Goal: Book appointment/travel/reservation

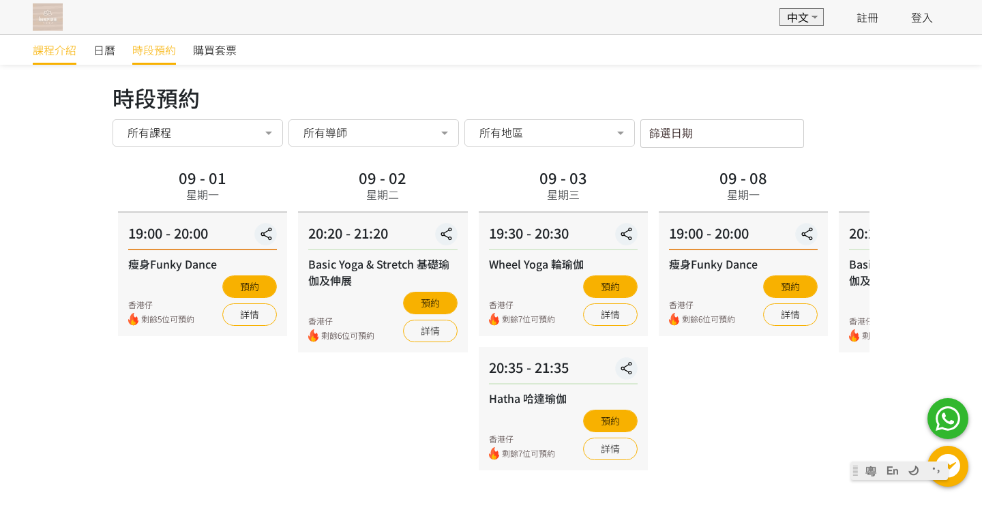
click at [50, 50] on span "課程介紹" at bounding box center [55, 50] width 44 height 16
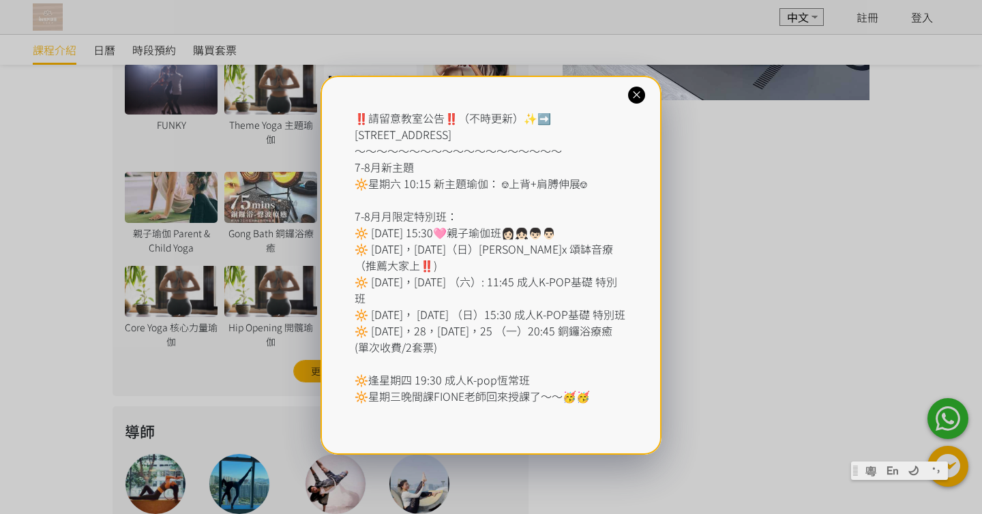
click at [53, 12] on div "‼️請留意教室公告‼️（不時更新）✨➡️ 香港仔東勝道10號朗盈商業大廈9樓 ～～～～～～～～～～～～～～～～～～～ 7-8月新主題 🔆星期六 10:15 新…" at bounding box center [491, 257] width 982 height 514
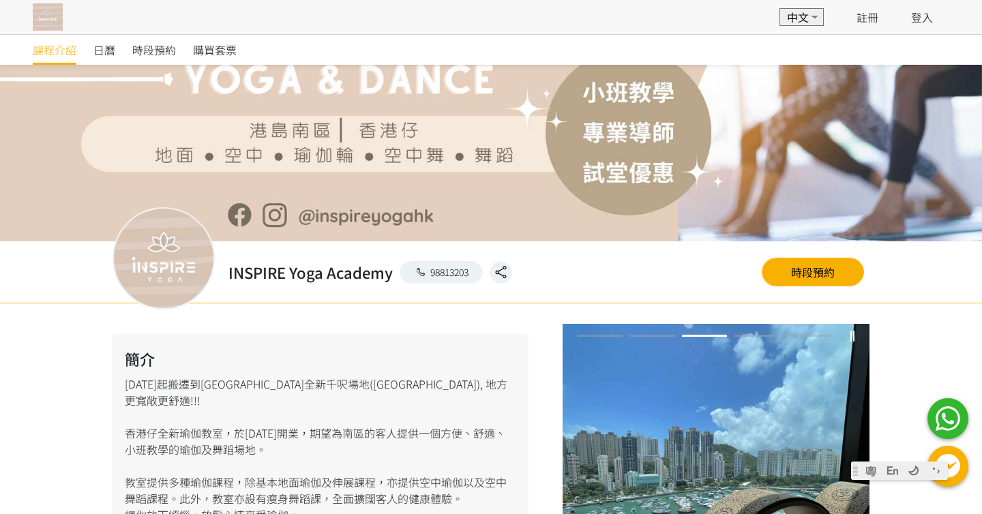
scroll to position [3, 0]
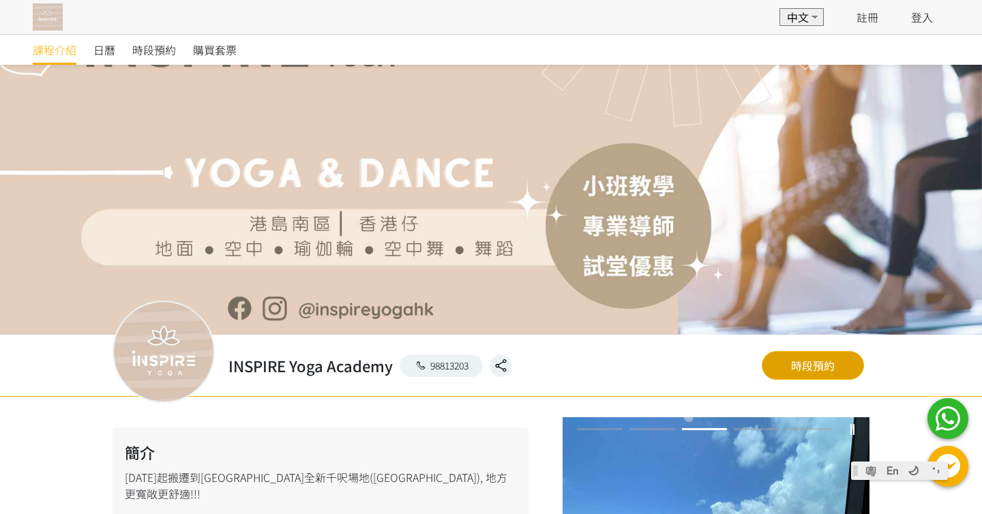
click at [807, 360] on link "時段預約" at bounding box center [813, 365] width 102 height 29
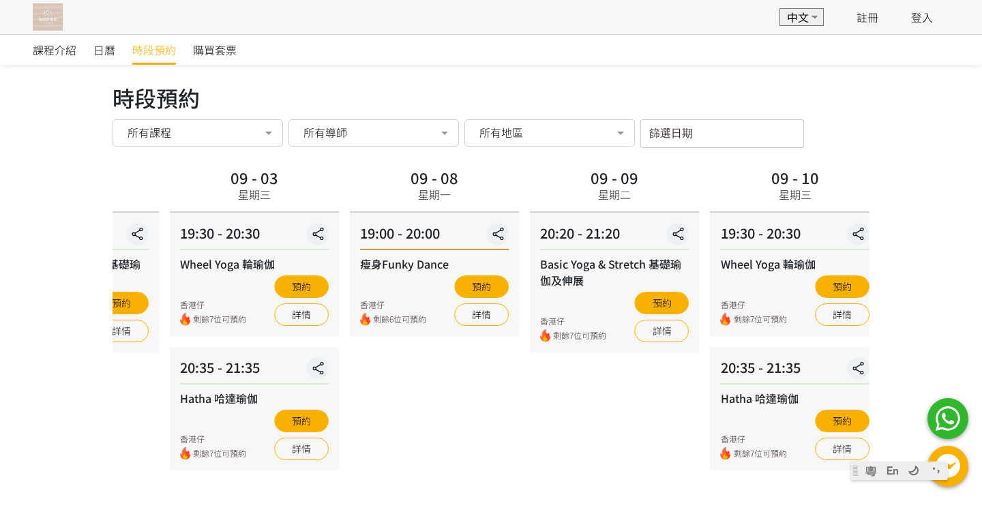
click at [495, 189] on div "09 - 08 星期一" at bounding box center [434, 188] width 169 height 48
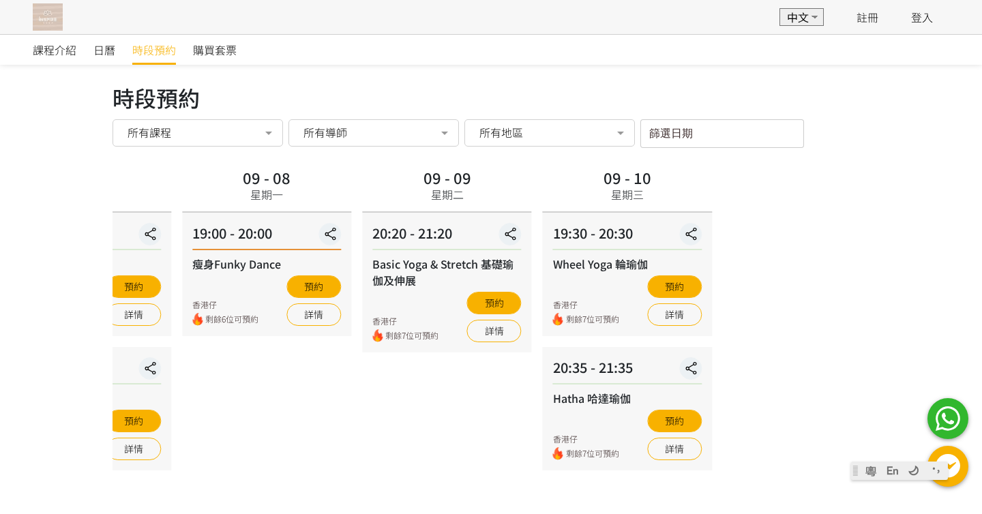
click at [309, 214] on div "09 - 01 星期一 19:00 - 20:00 瘦身Funky Dance 香港仔 剩餘5位可預約 預約 詳情 09 - 02 星期二 20:20 - 2…" at bounding box center [14, 317] width 757 height 306
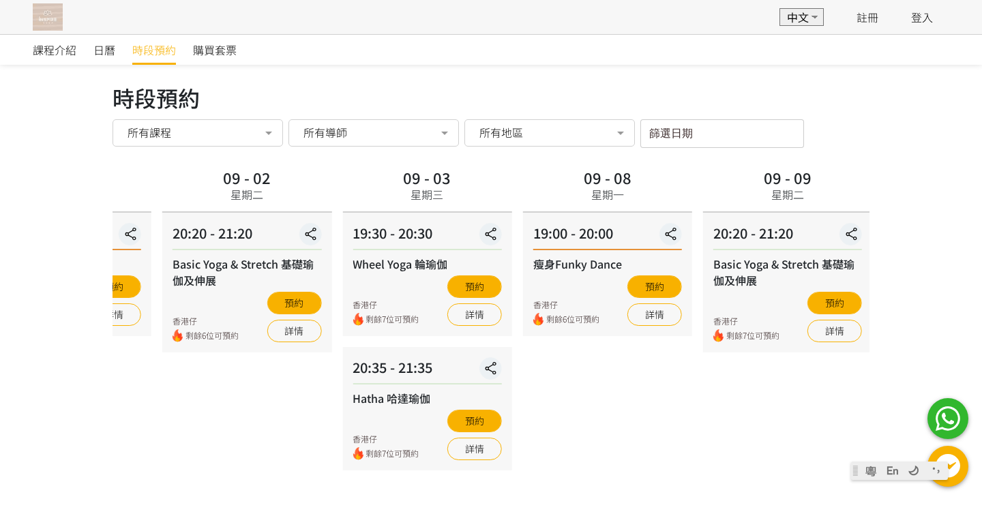
click at [982, 176] on div "課程介紹 日曆 時段預約 購買套票 時段預約 時段預約 所有課程 所有課程 瘦身Funky Dance Basic Yoga & Stretch 基礎瑜伽及伸…" at bounding box center [491, 291] width 982 height 514
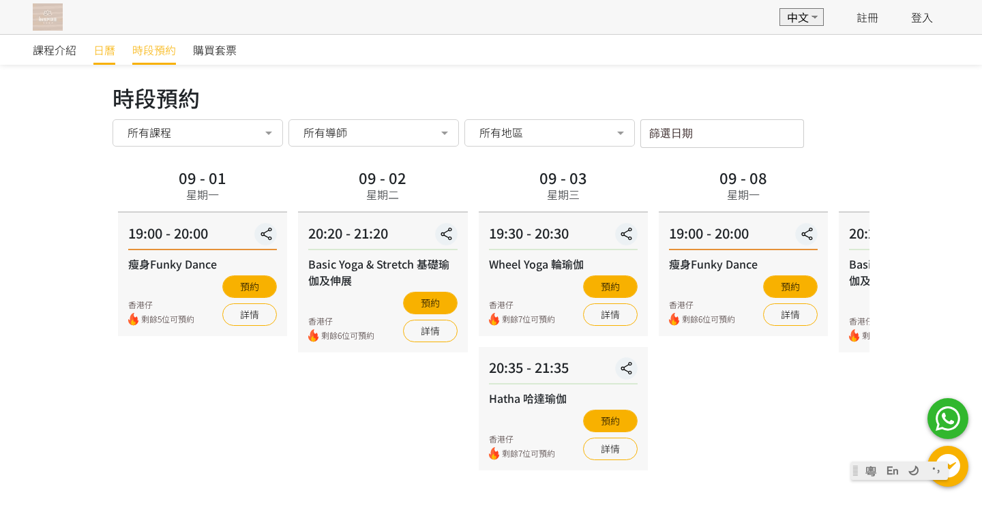
click at [109, 48] on span "日曆" at bounding box center [104, 50] width 22 height 16
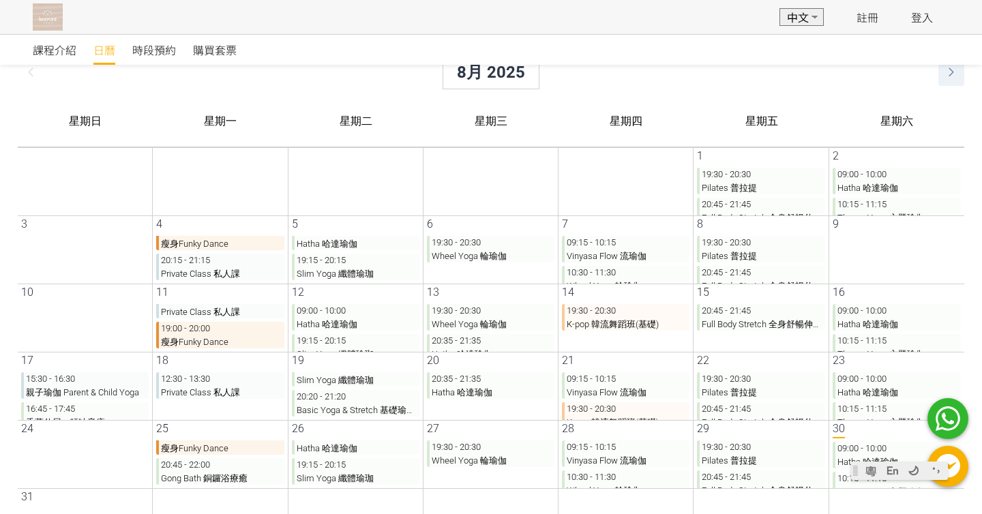
click at [942, 75] on icon at bounding box center [940, 72] width 23 height 16
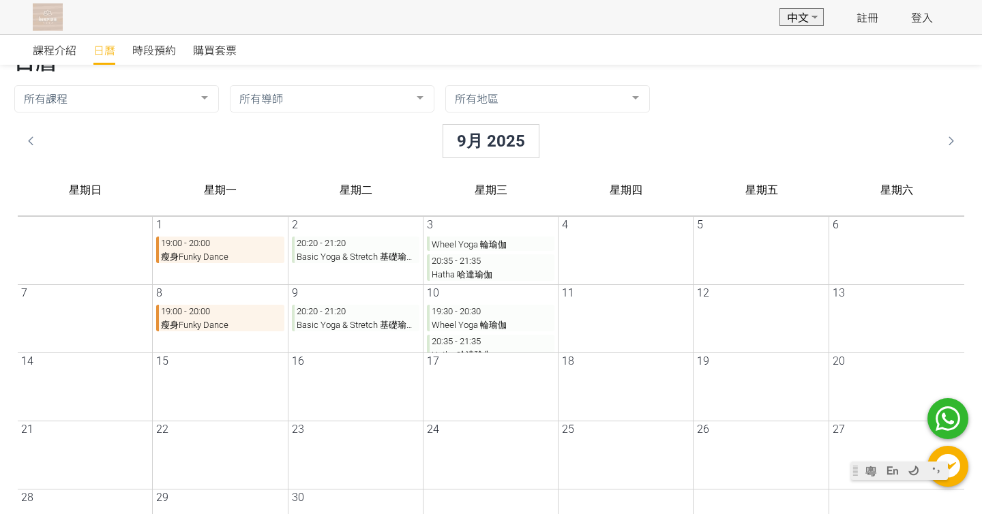
scroll to position [12, 0]
